Goal: Task Accomplishment & Management: Manage account settings

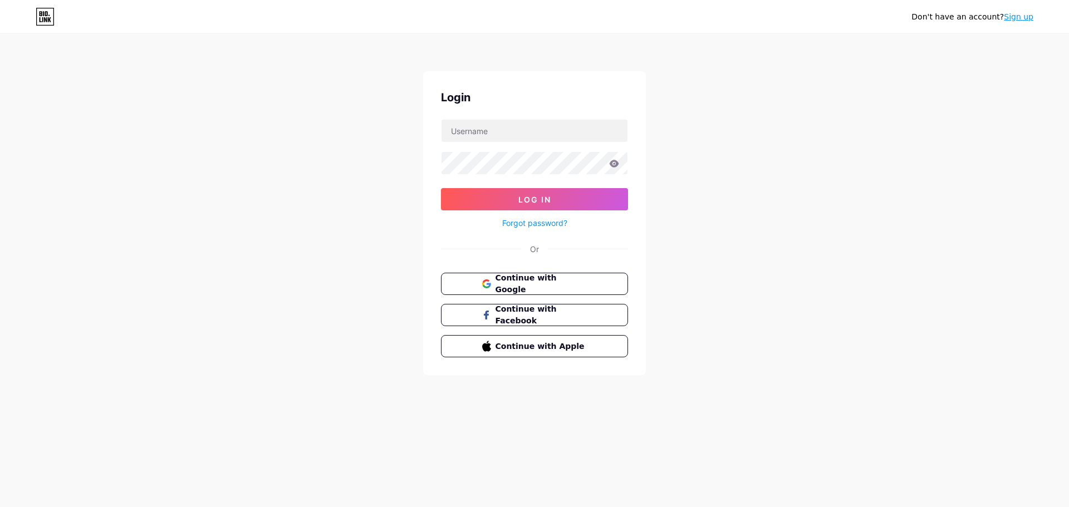
click at [498, 271] on div "Login Log In Forgot password? Or Continue with Google Continue with Facebook Co…" at bounding box center [534, 223] width 223 height 304
click at [500, 280] on span "Continue with Google" at bounding box center [540, 284] width 93 height 24
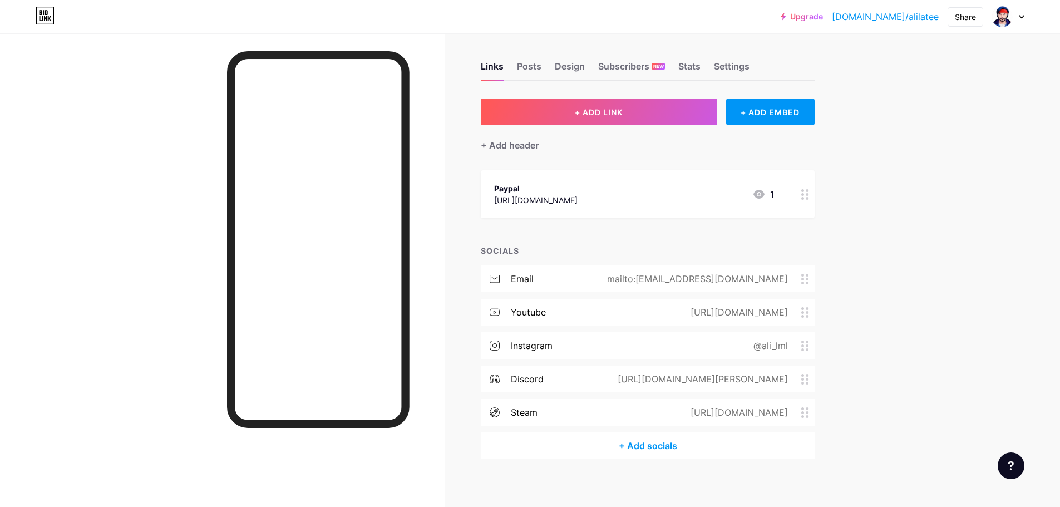
scroll to position [12, 0]
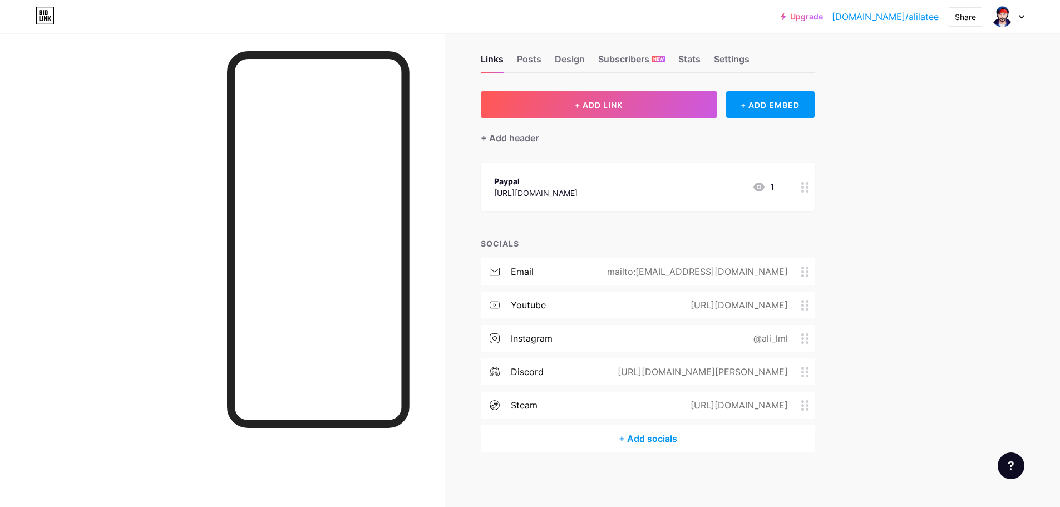
click at [809, 340] on icon at bounding box center [805, 338] width 8 height 11
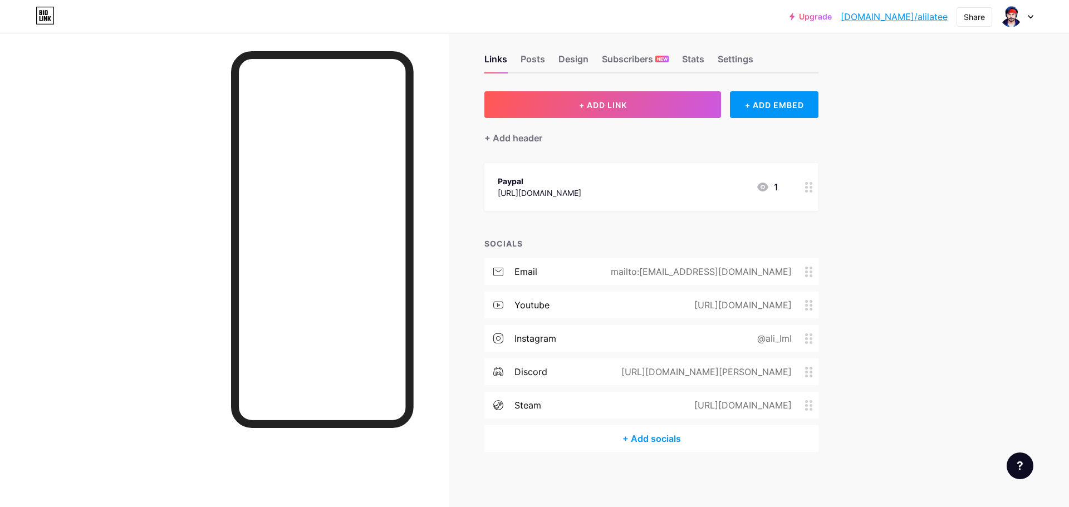
click at [543, 258] on input "ali_lml" at bounding box center [534, 252] width 200 height 19
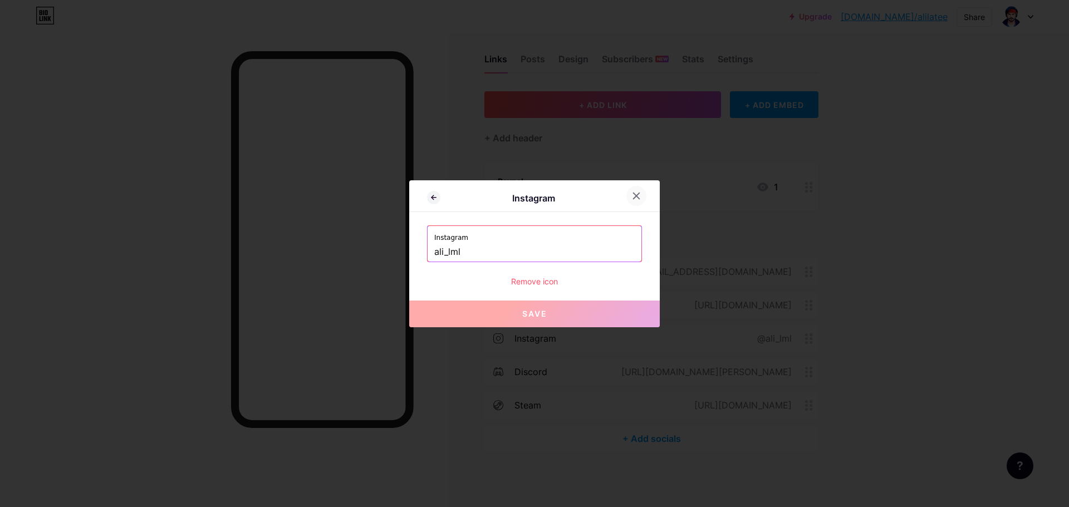
click at [635, 197] on icon at bounding box center [636, 195] width 9 height 9
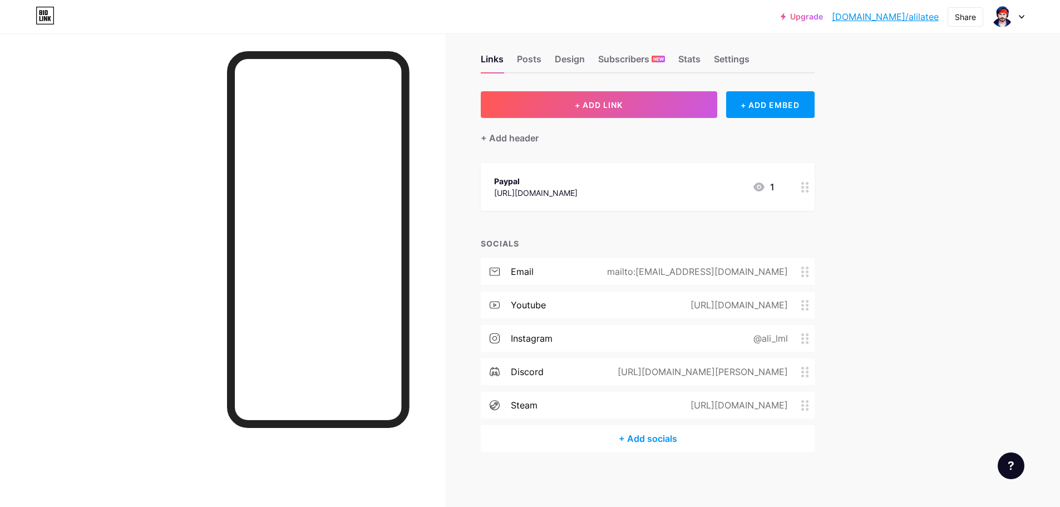
click at [584, 337] on div "instagram @ali_lml" at bounding box center [648, 338] width 334 height 27
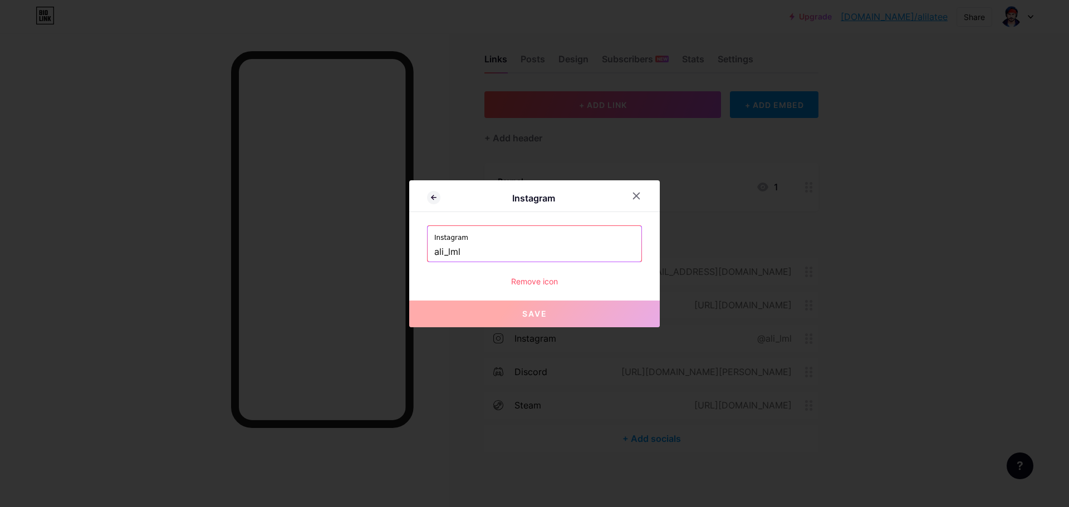
click at [535, 282] on div "Remove icon" at bounding box center [534, 281] width 215 height 12
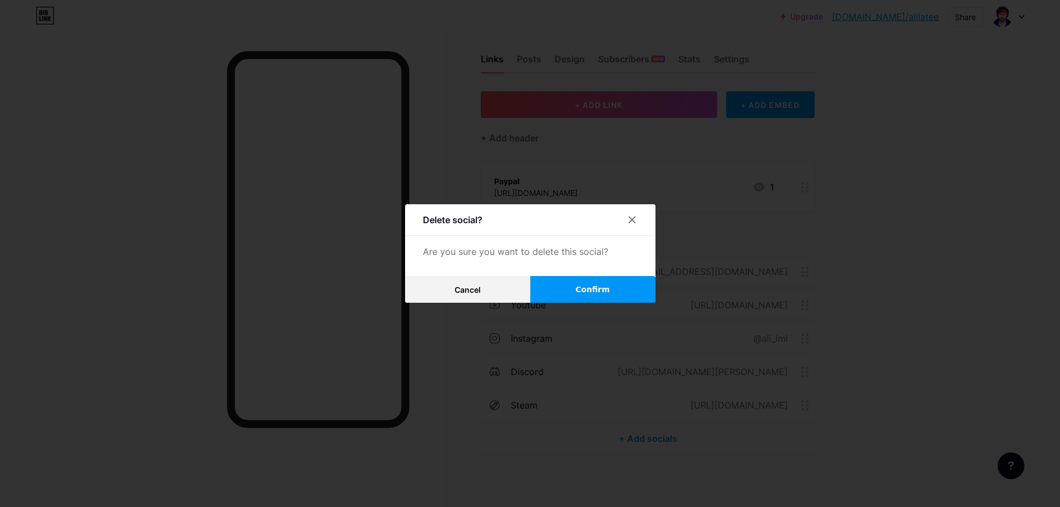
click at [553, 284] on button "Confirm" at bounding box center [592, 289] width 125 height 27
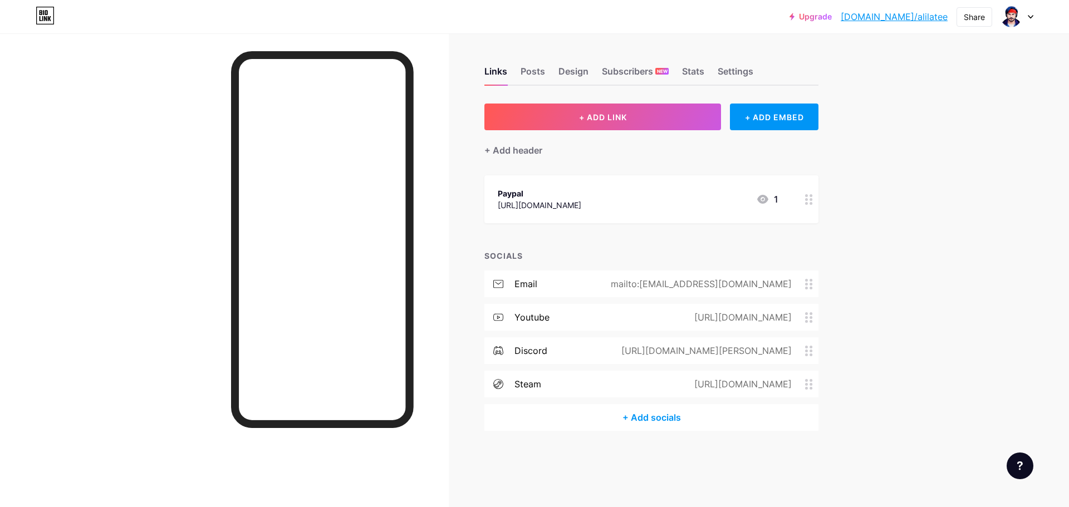
click at [641, 415] on div "+ Add socials" at bounding box center [651, 417] width 334 height 27
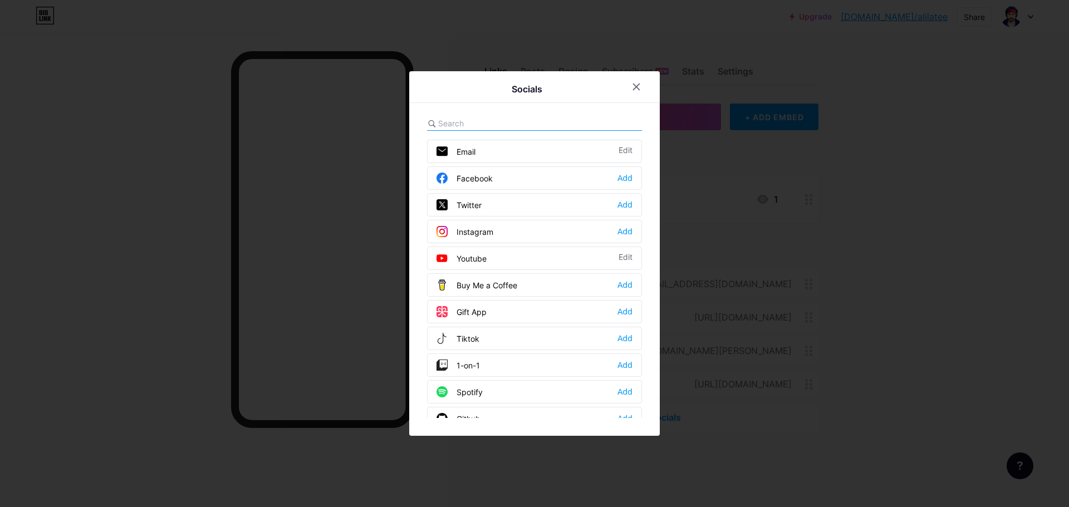
click at [474, 232] on div "Instagram" at bounding box center [464, 231] width 57 height 11
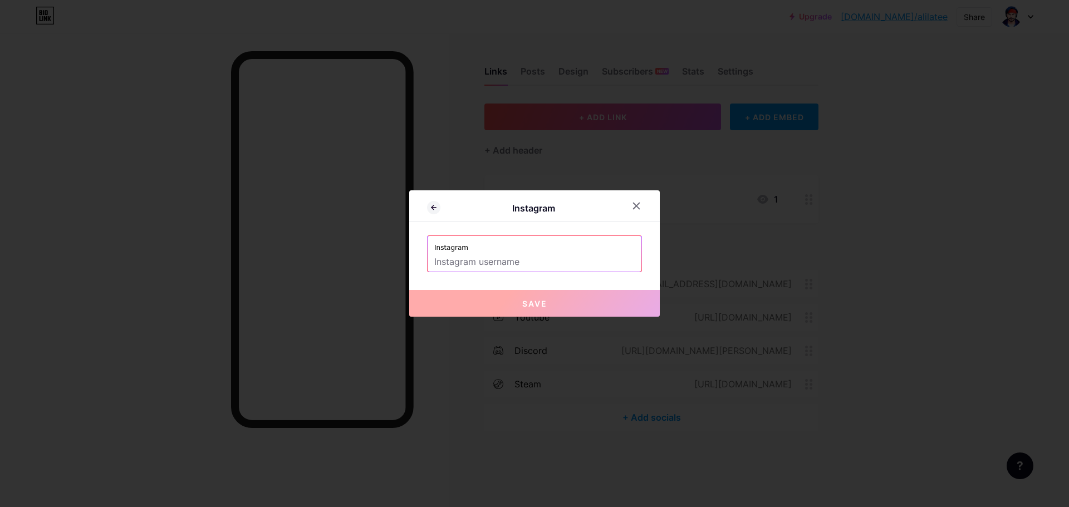
click at [501, 264] on input "text" at bounding box center [534, 262] width 200 height 19
paste input "alilateef_al"
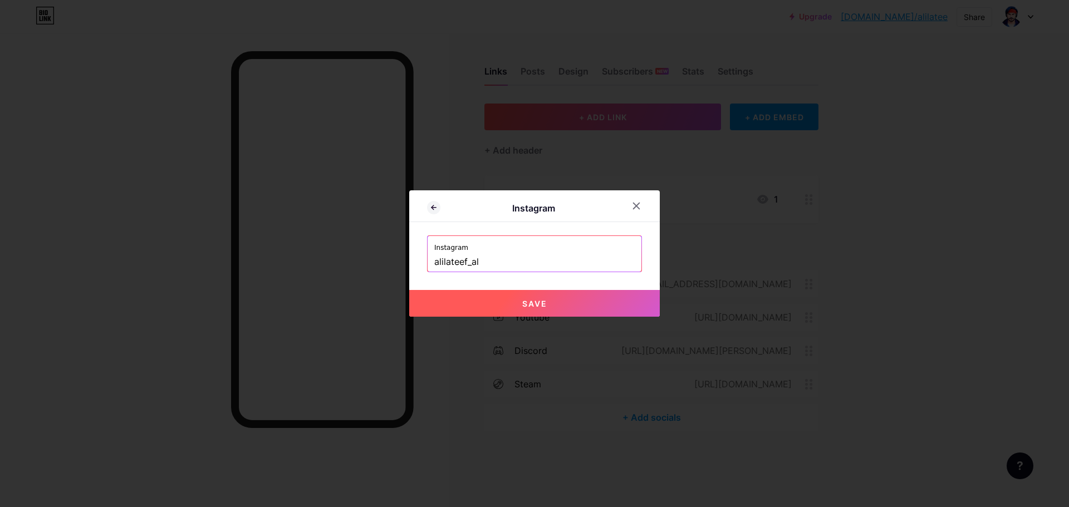
click at [526, 302] on span "Save" at bounding box center [534, 303] width 25 height 9
type input "https://instagram.com/alilateef_al"
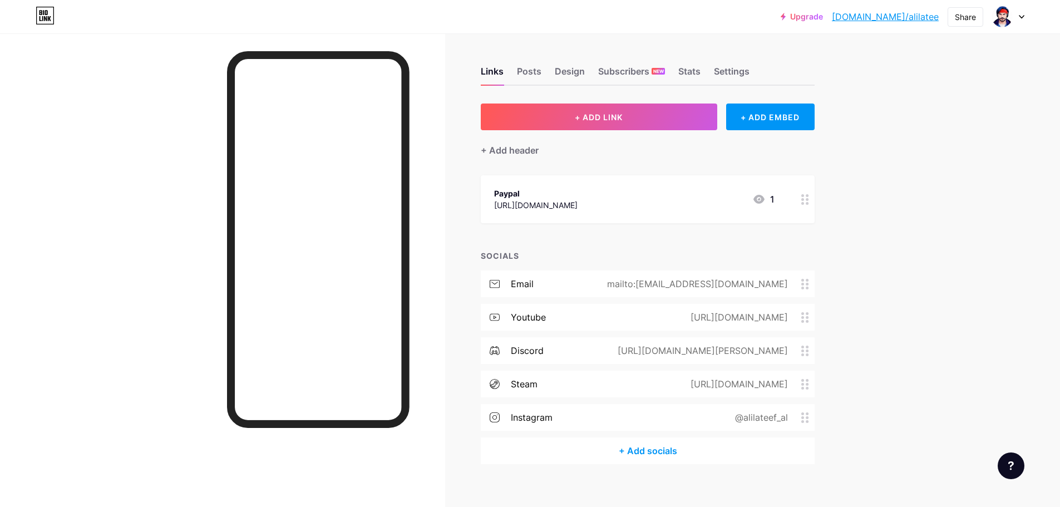
click at [767, 417] on div "@alilateef_al" at bounding box center [759, 417] width 84 height 13
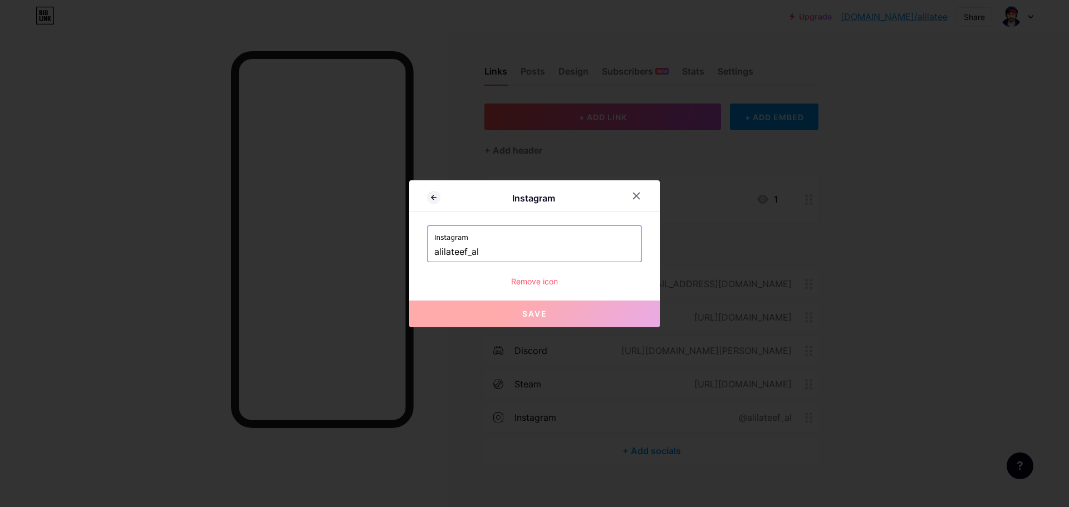
drag, startPoint x: 486, startPoint y: 254, endPoint x: 422, endPoint y: 253, distance: 63.5
click at [422, 253] on div "Instagram Instagram alilateef_al Remove icon Save" at bounding box center [534, 253] width 250 height 147
click at [439, 367] on div at bounding box center [534, 253] width 1069 height 507
